Goal: Task Accomplishment & Management: Use online tool/utility

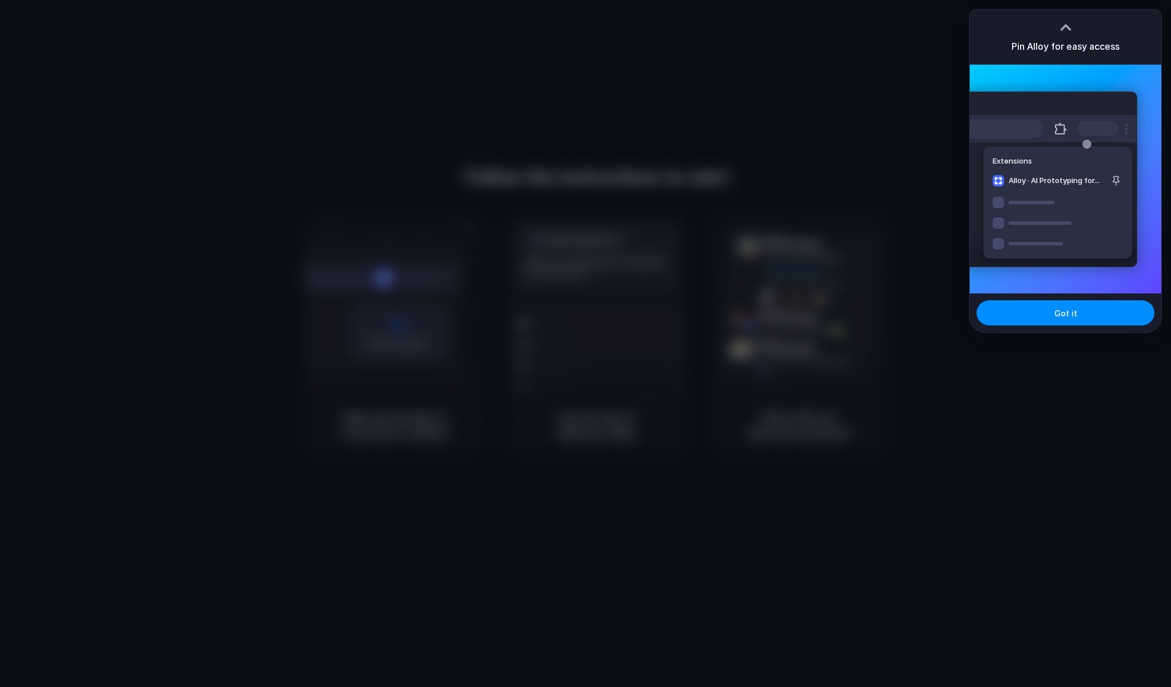
click at [1154, 64] on div "Pin Alloy for easy access" at bounding box center [1066, 37] width 192 height 55
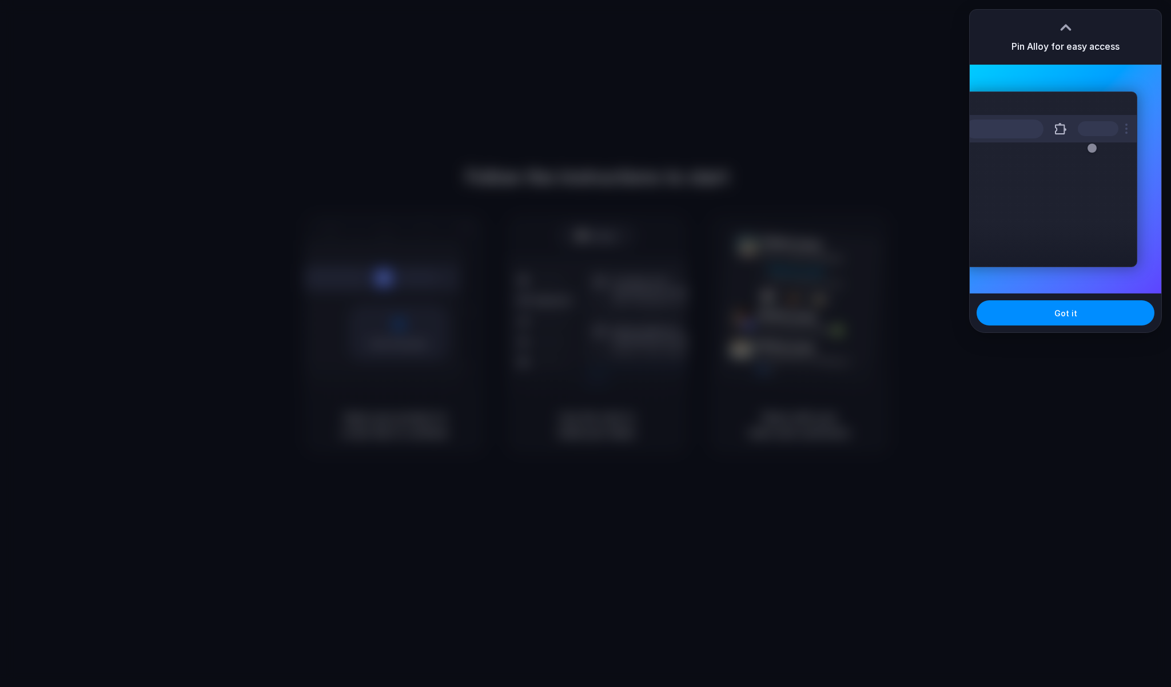
click at [1131, 91] on div "Extensions Alloy · AI Prototyping for..." at bounding box center [1066, 179] width 192 height 229
click at [1105, 318] on button "Got it" at bounding box center [1066, 312] width 178 height 25
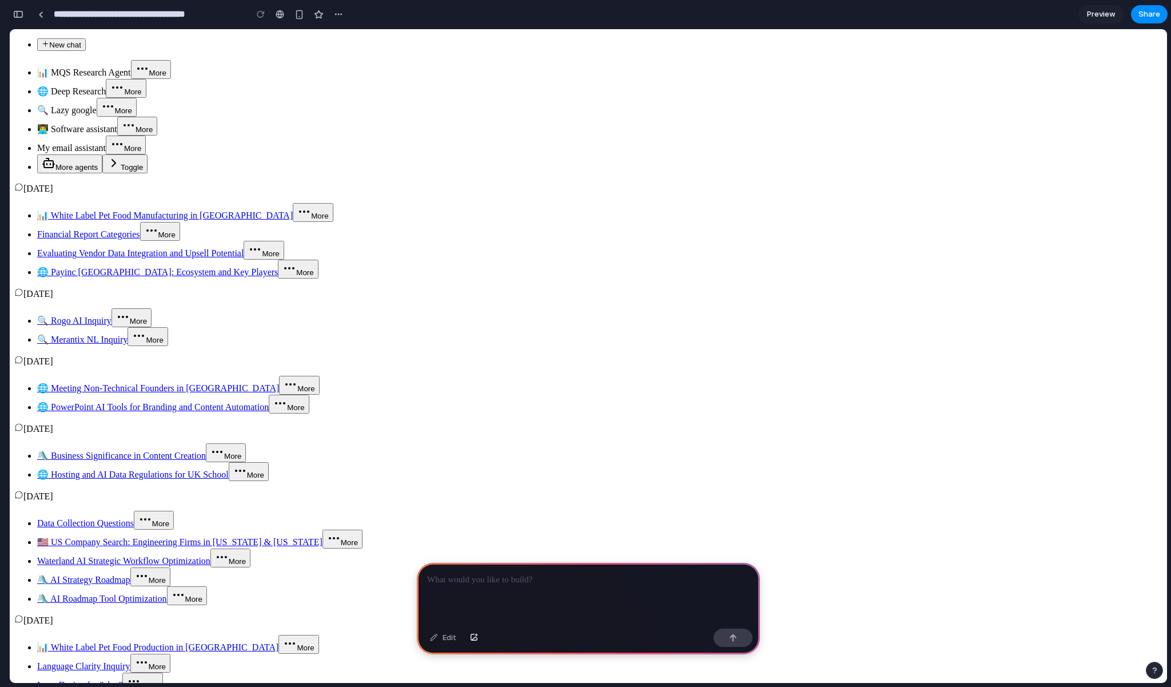
click at [21, 18] on button "button" at bounding box center [18, 14] width 18 height 18
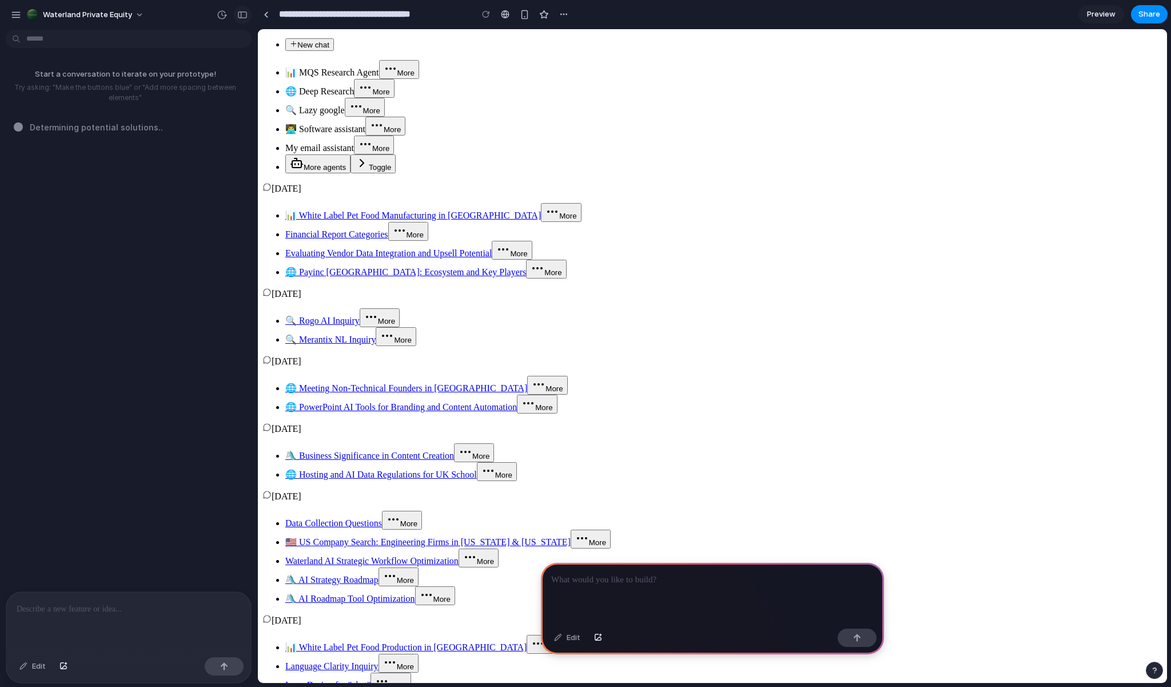
click at [242, 14] on div "button" at bounding box center [242, 15] width 10 height 8
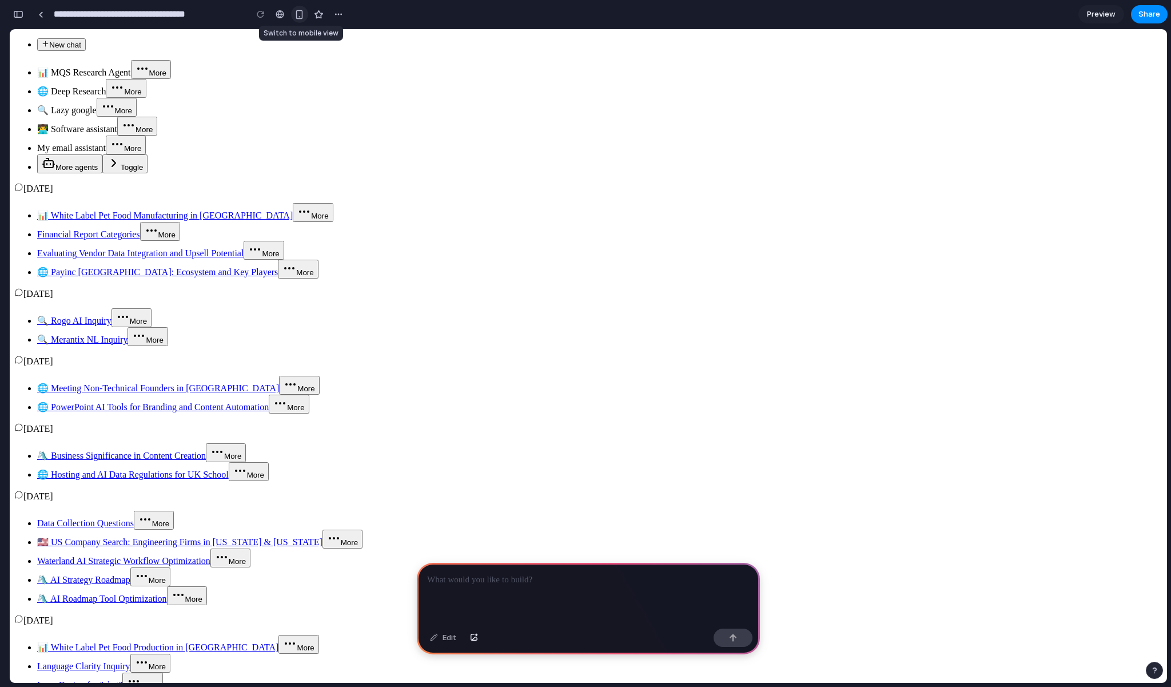
click at [299, 16] on div "button" at bounding box center [300, 15] width 10 height 10
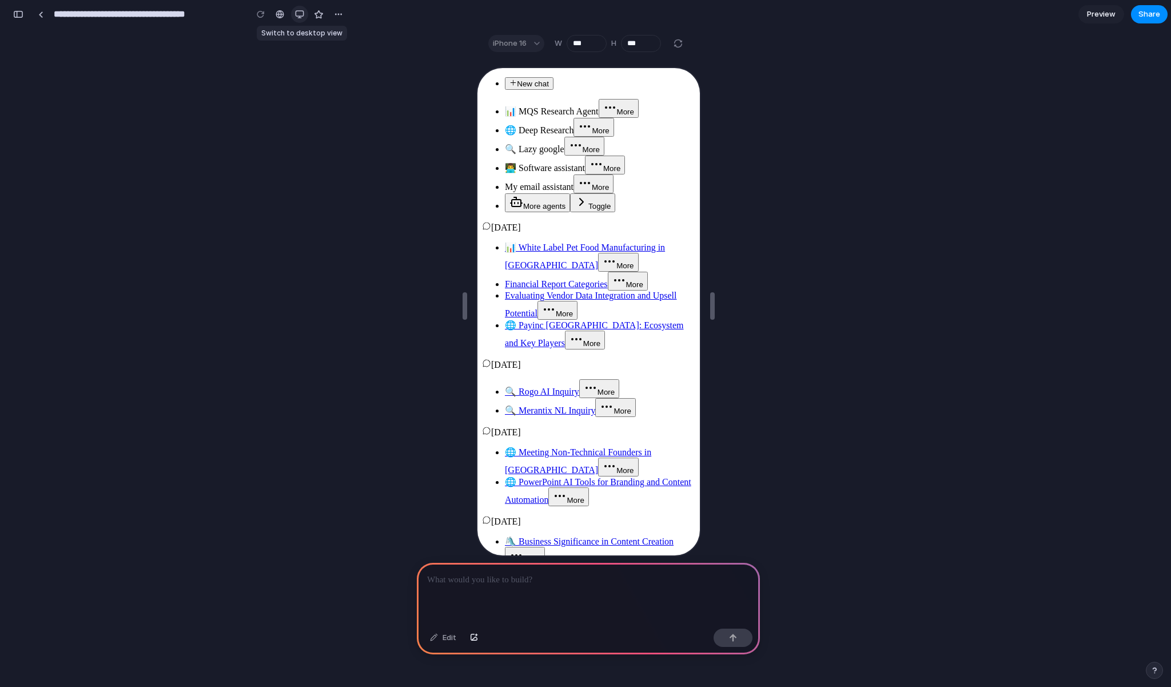
click at [299, 16] on div "button" at bounding box center [299, 14] width 9 height 9
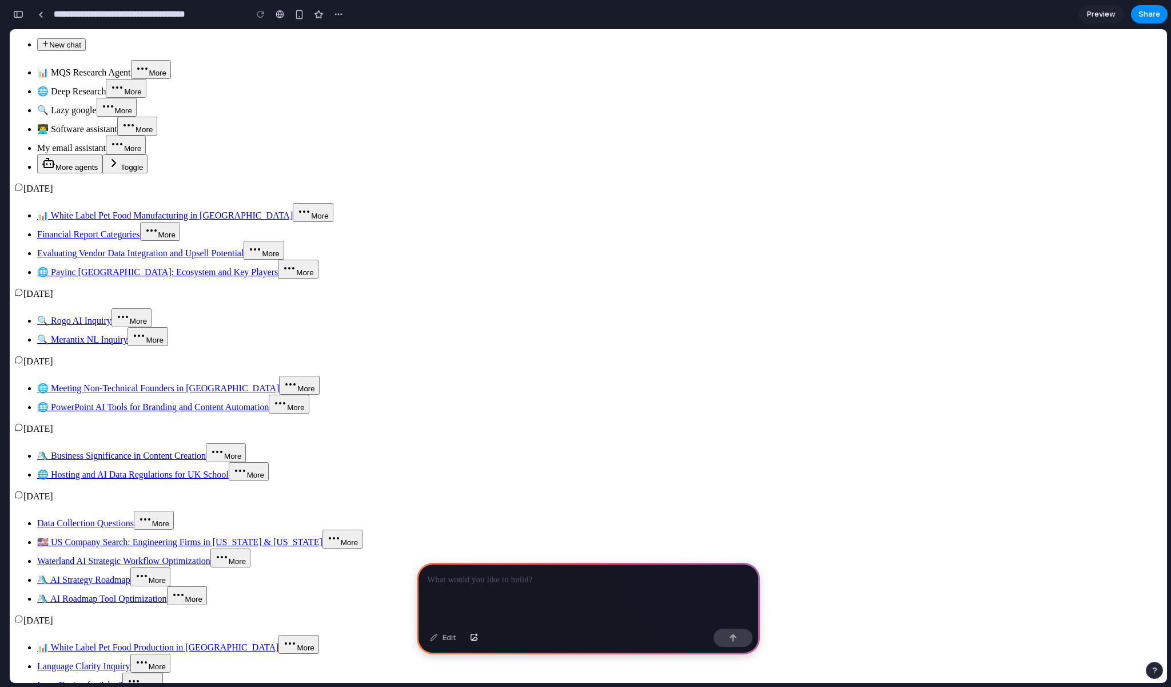
click at [531, 582] on div at bounding box center [588, 593] width 343 height 61
click at [479, 573] on p at bounding box center [588, 580] width 323 height 14
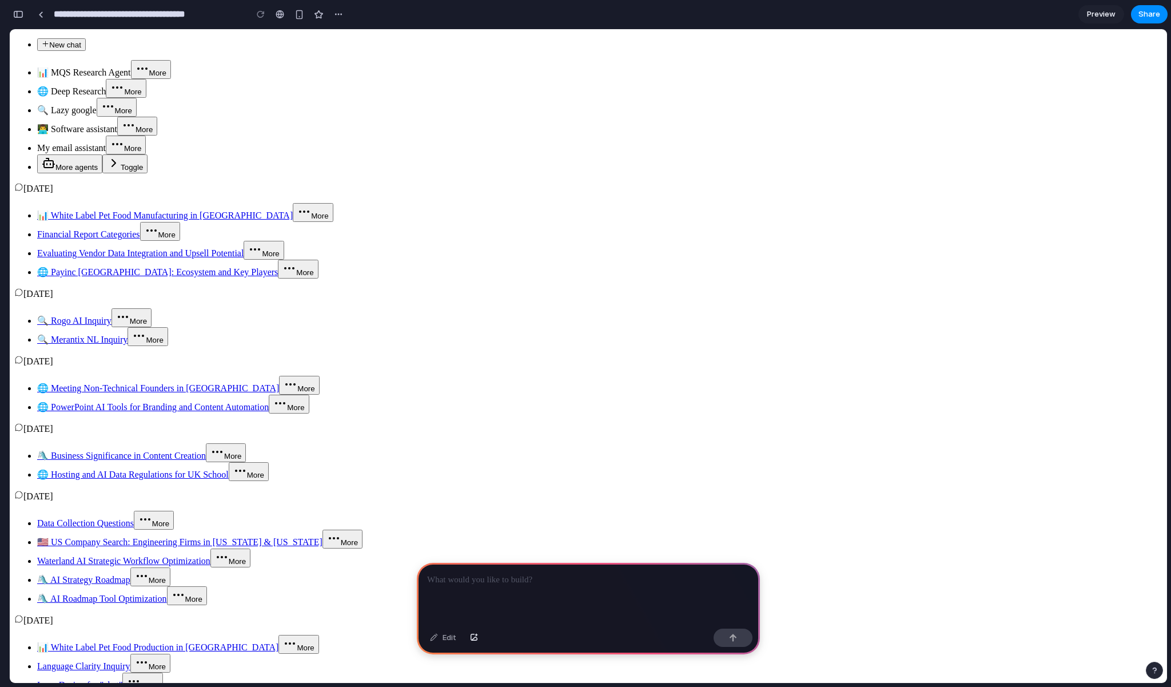
click at [568, 567] on div at bounding box center [588, 593] width 343 height 61
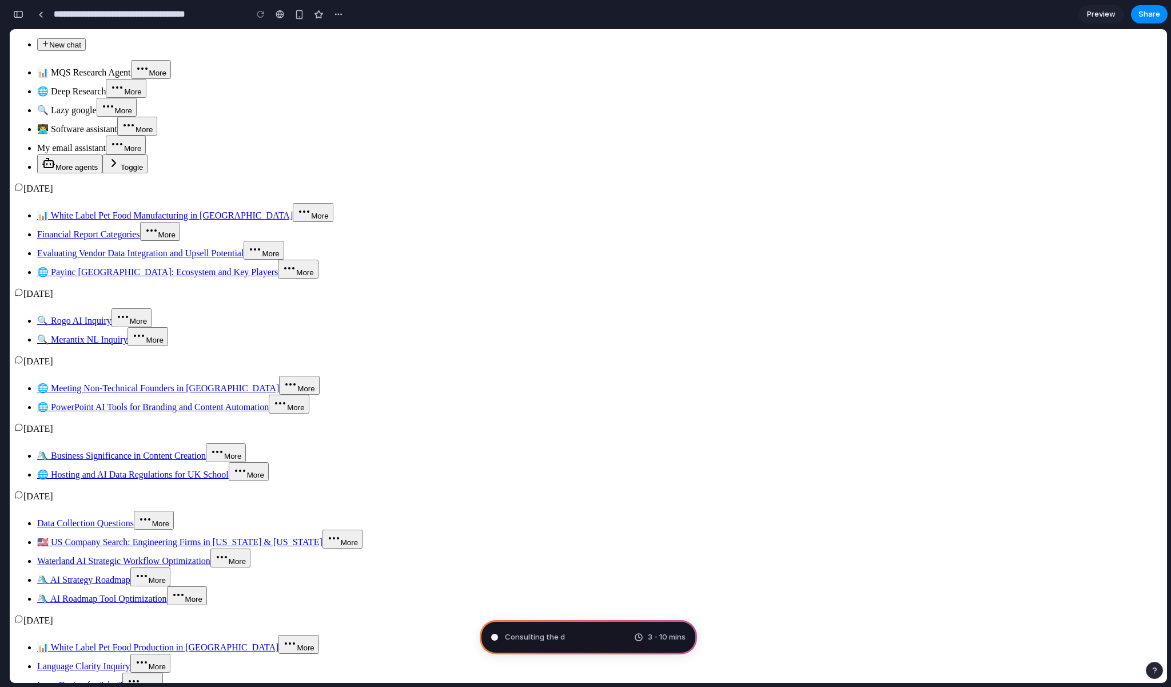
type input "**********"
